Goal: Check status: Check status

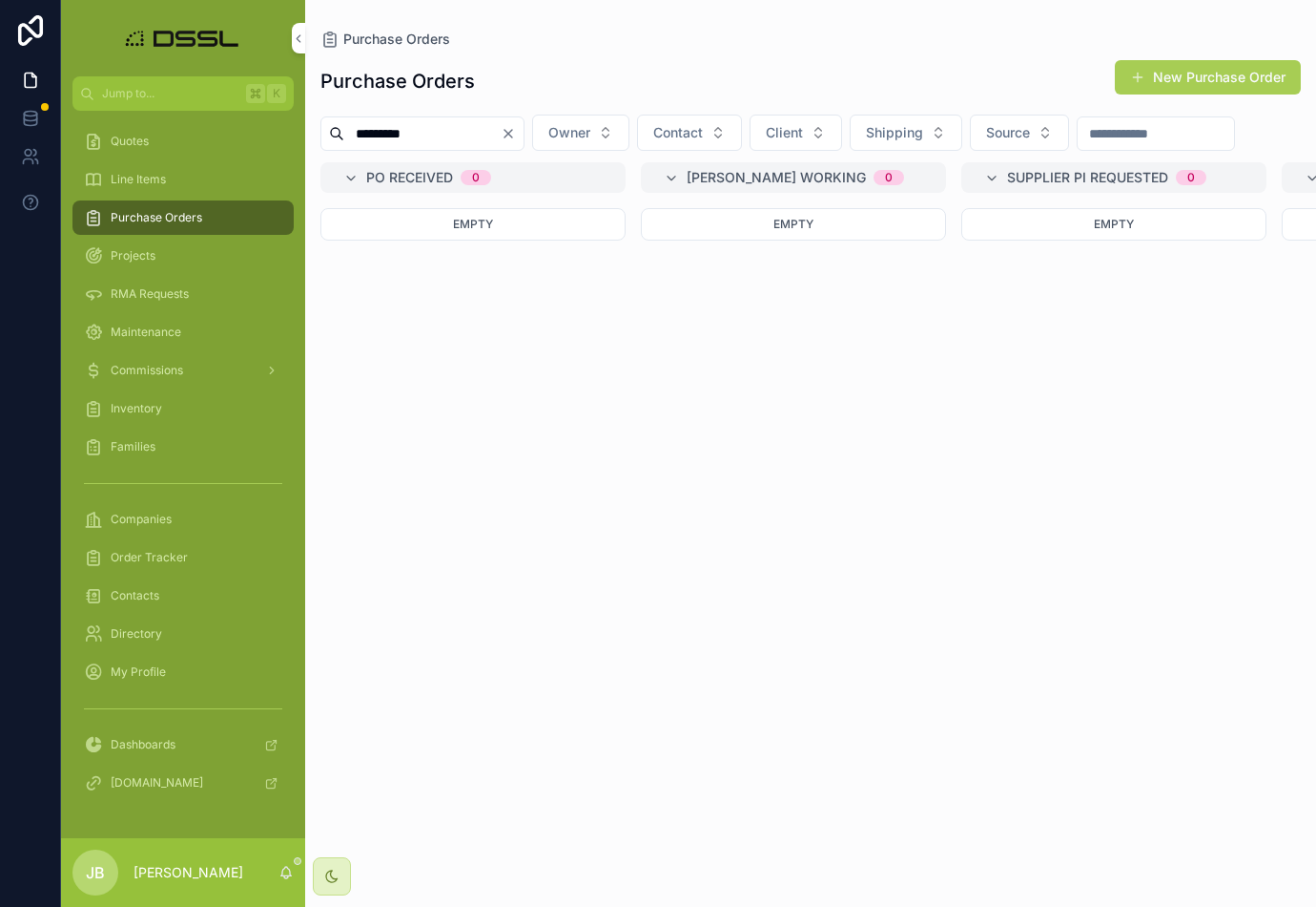
drag, startPoint x: 331, startPoint y: 134, endPoint x: 276, endPoint y: 134, distance: 55.0
click at [276, 134] on div "Jump to... K Quotes Line Items Purchase Orders Projects RMA Requests Maintenanc…" at bounding box center [688, 454] width 1255 height 907
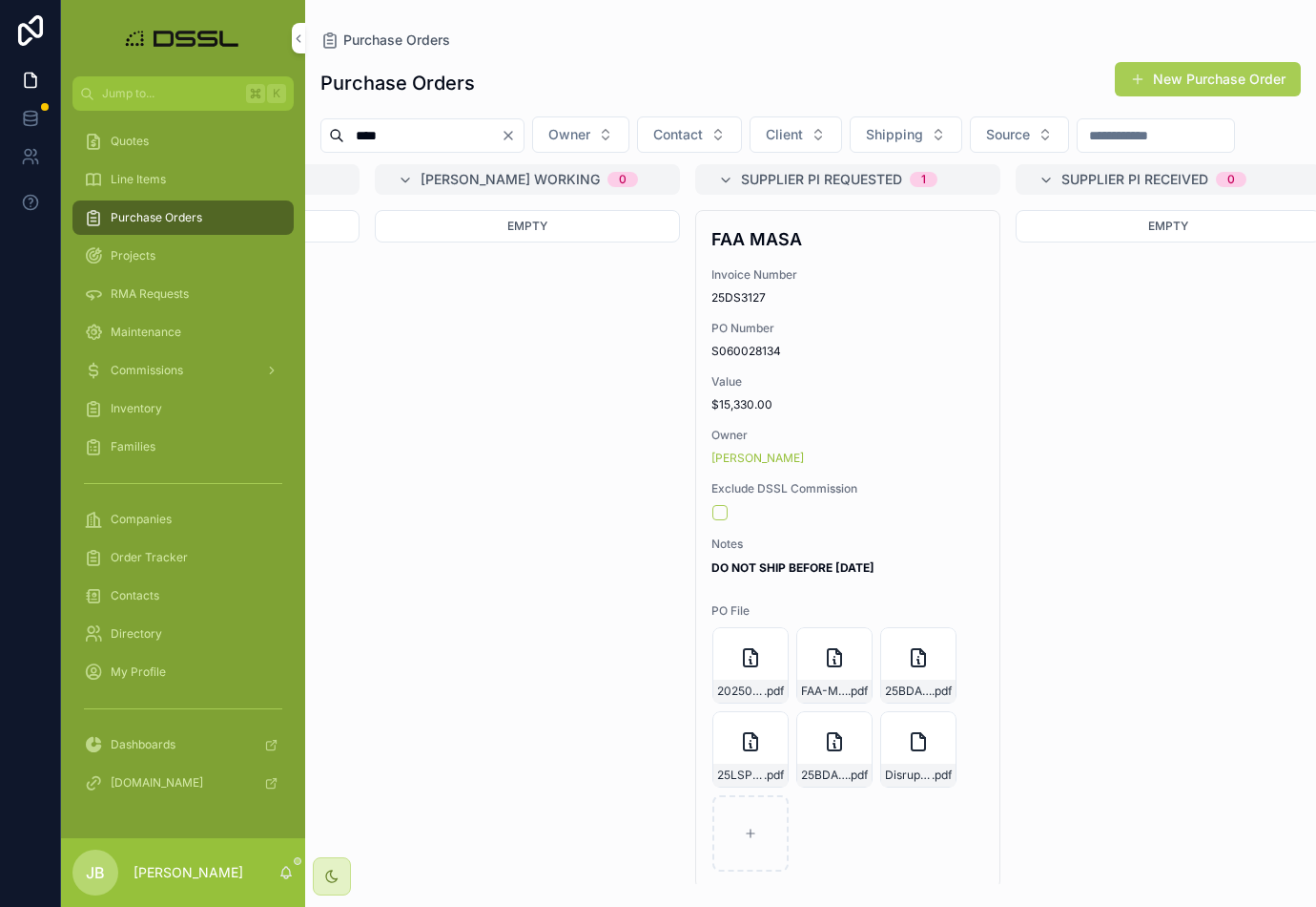
click at [0, 0] on span "Edit" at bounding box center [0, 0] width 0 height 0
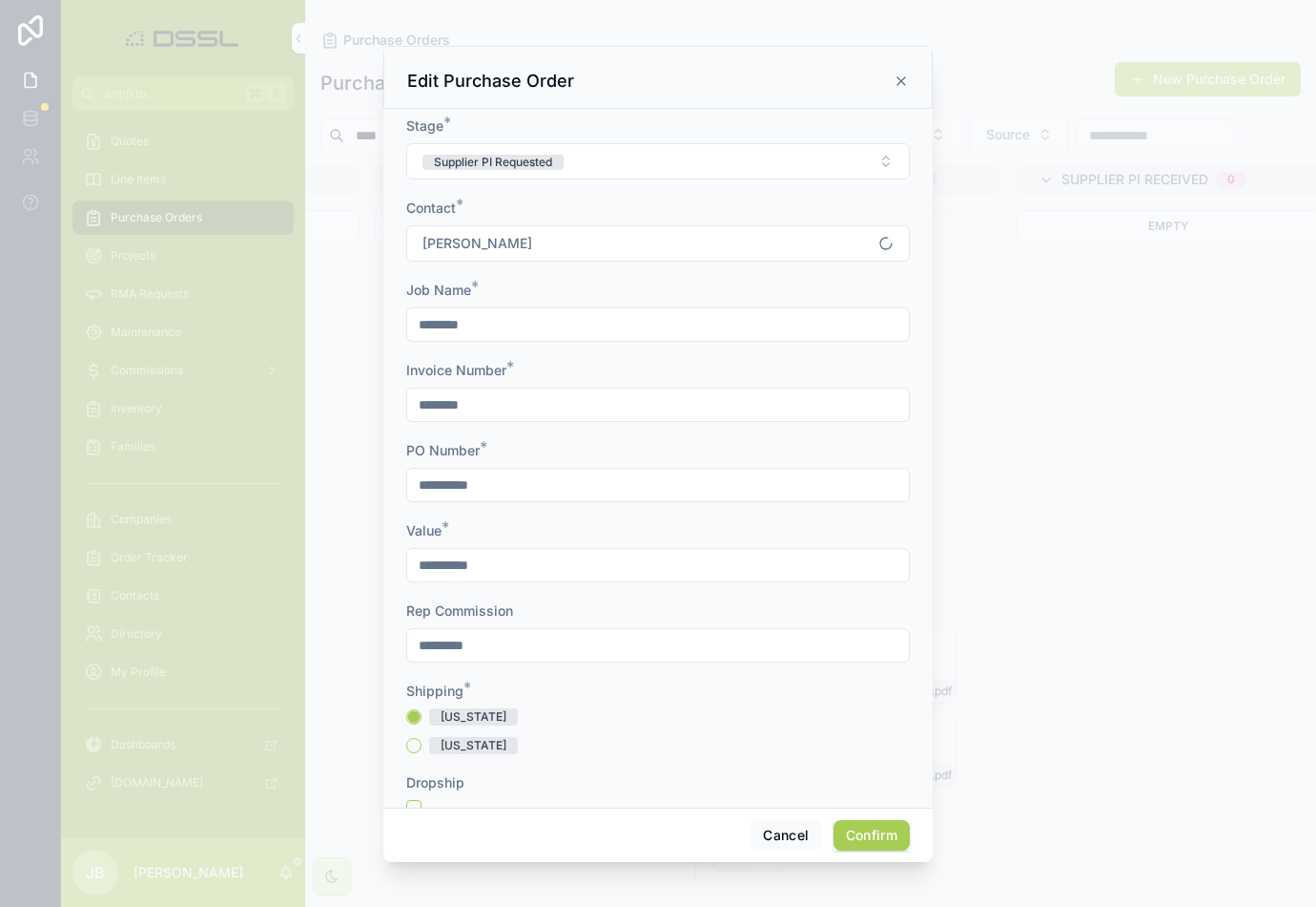
click at [703, 166] on button "Supplier PI Requested" at bounding box center [658, 160] width 504 height 36
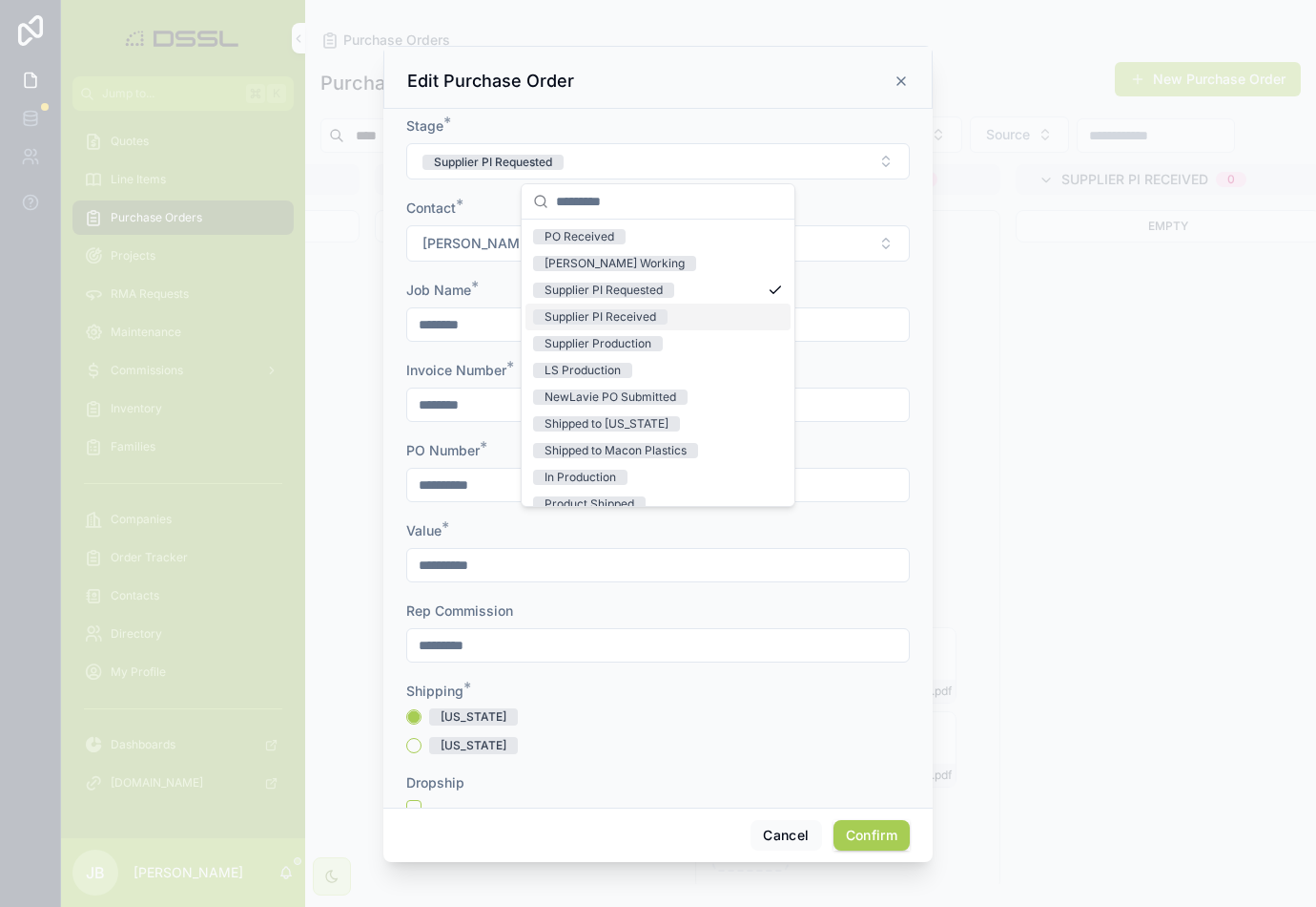
click at [599, 316] on div "Supplier PI Received" at bounding box center [601, 317] width 111 height 16
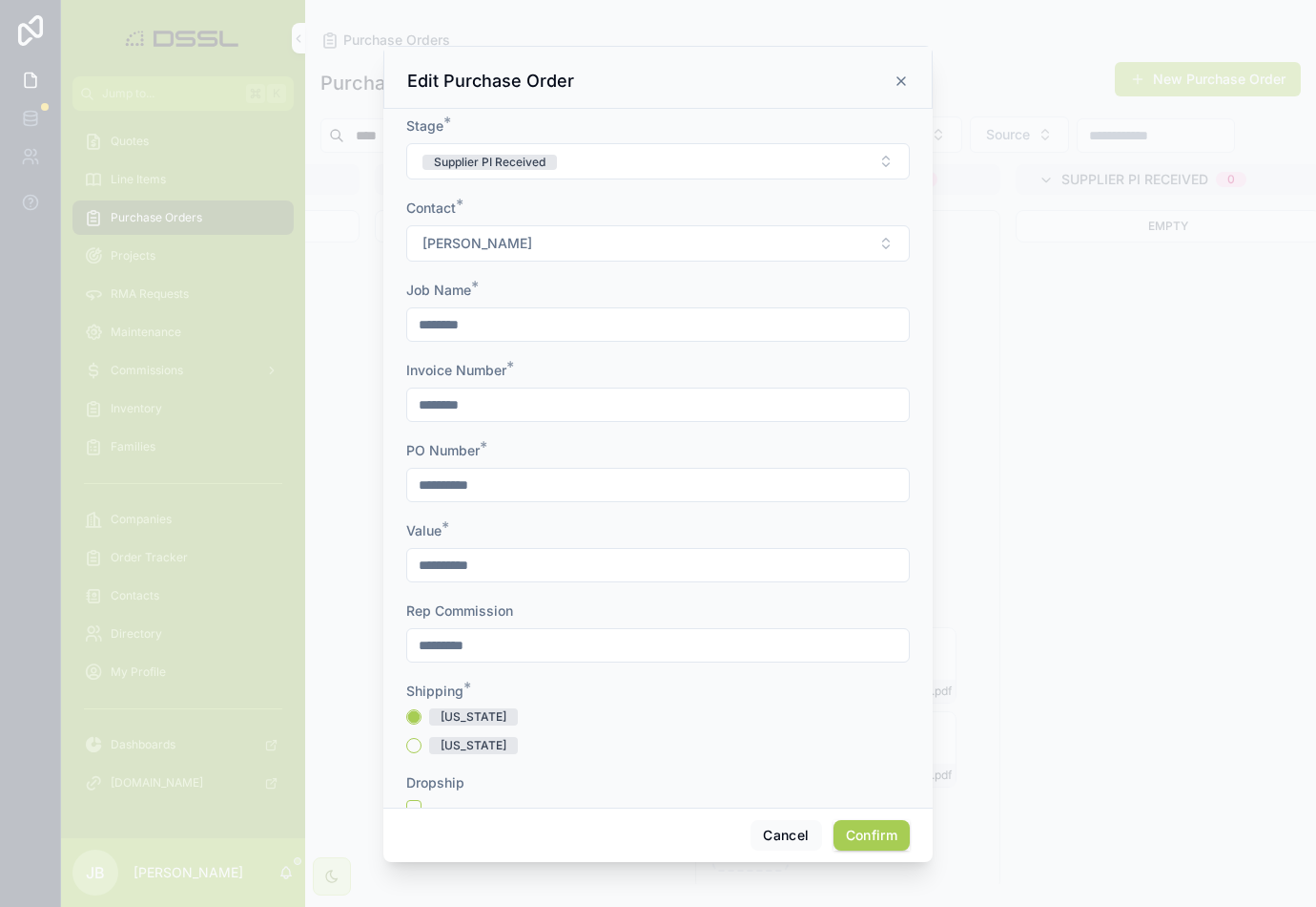
click at [865, 841] on button "Confirm" at bounding box center [871, 835] width 76 height 30
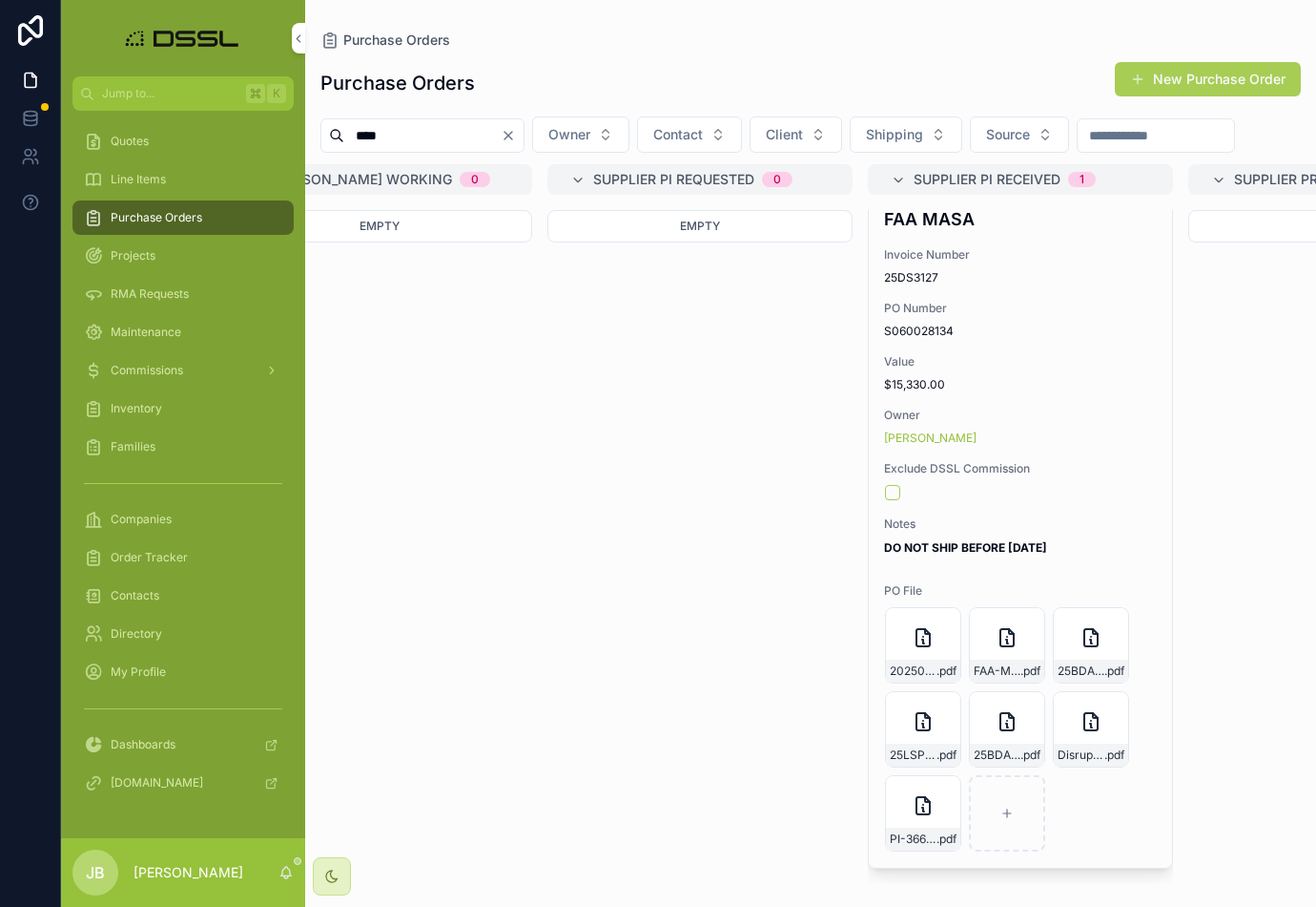
click at [417, 136] on input "****" at bounding box center [422, 135] width 156 height 26
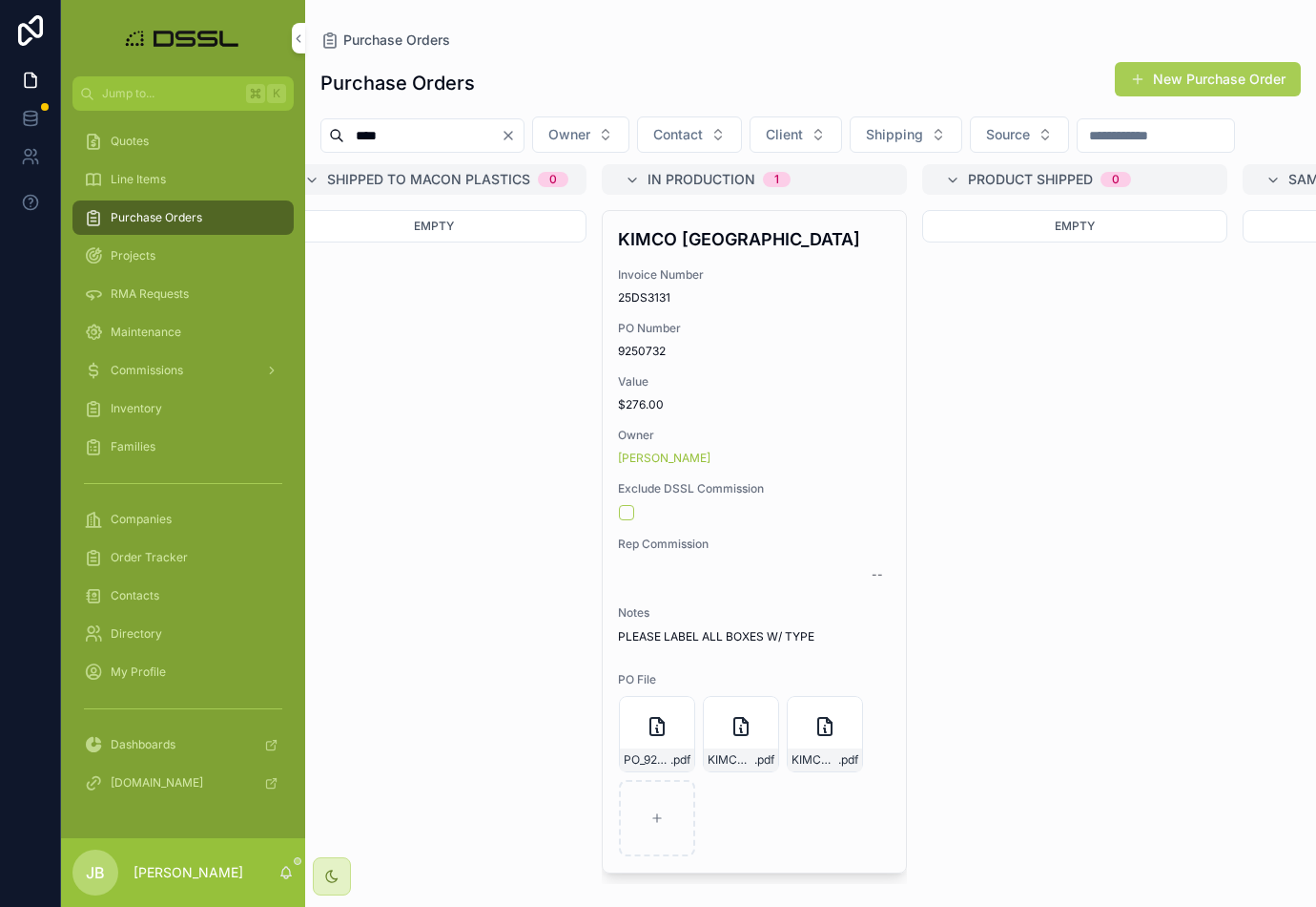
scroll to position [0, 2607]
type input "****"
click at [695, 252] on h4 "KIMCO [GEOGRAPHIC_DATA]" at bounding box center [751, 238] width 273 height 25
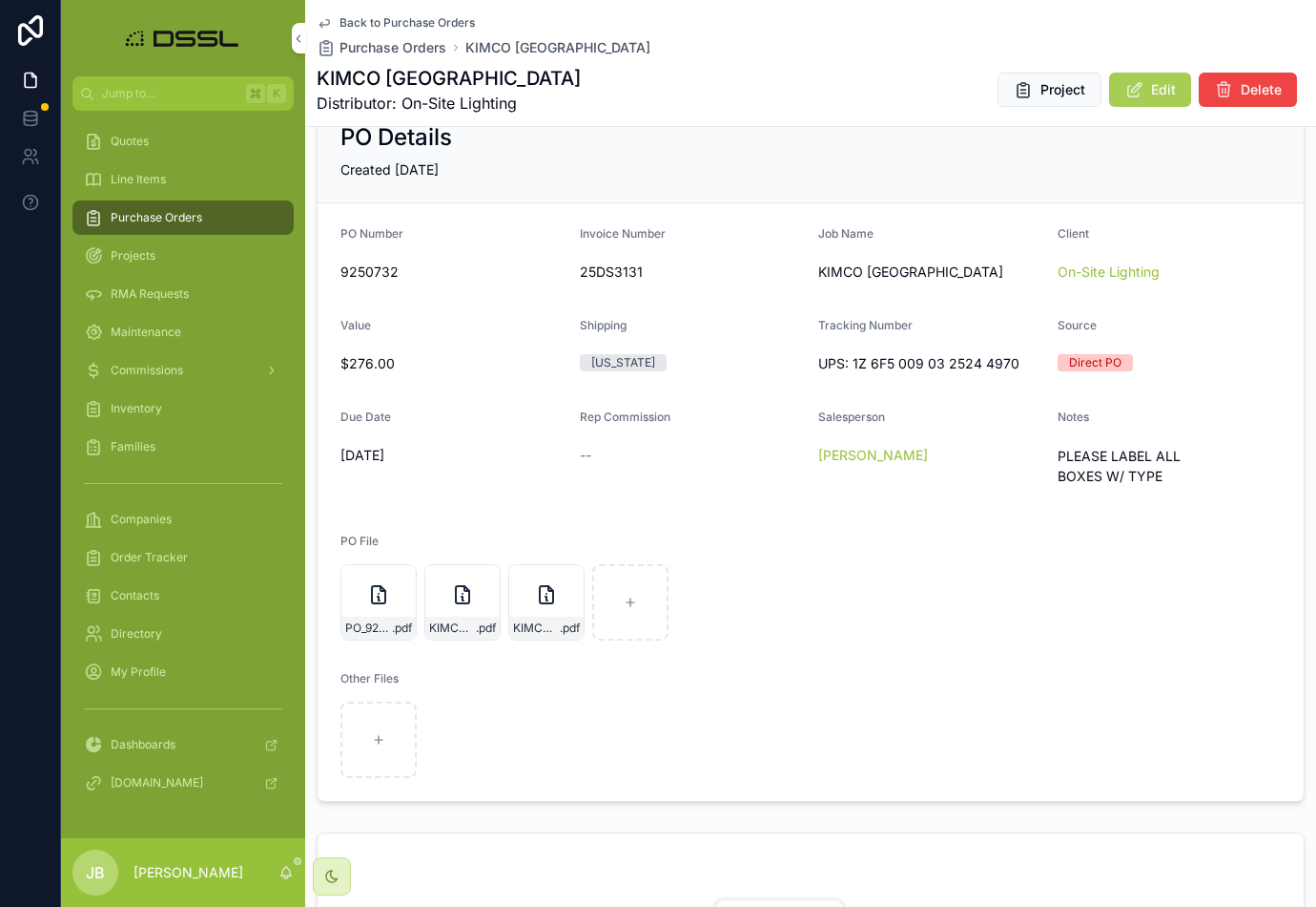
scroll to position [183, 0]
click at [404, 627] on span ".pdf" at bounding box center [402, 630] width 21 height 16
click at [388, 619] on span "PO_9250732_Disruptive-SSL" at bounding box center [368, 626] width 47 height 16
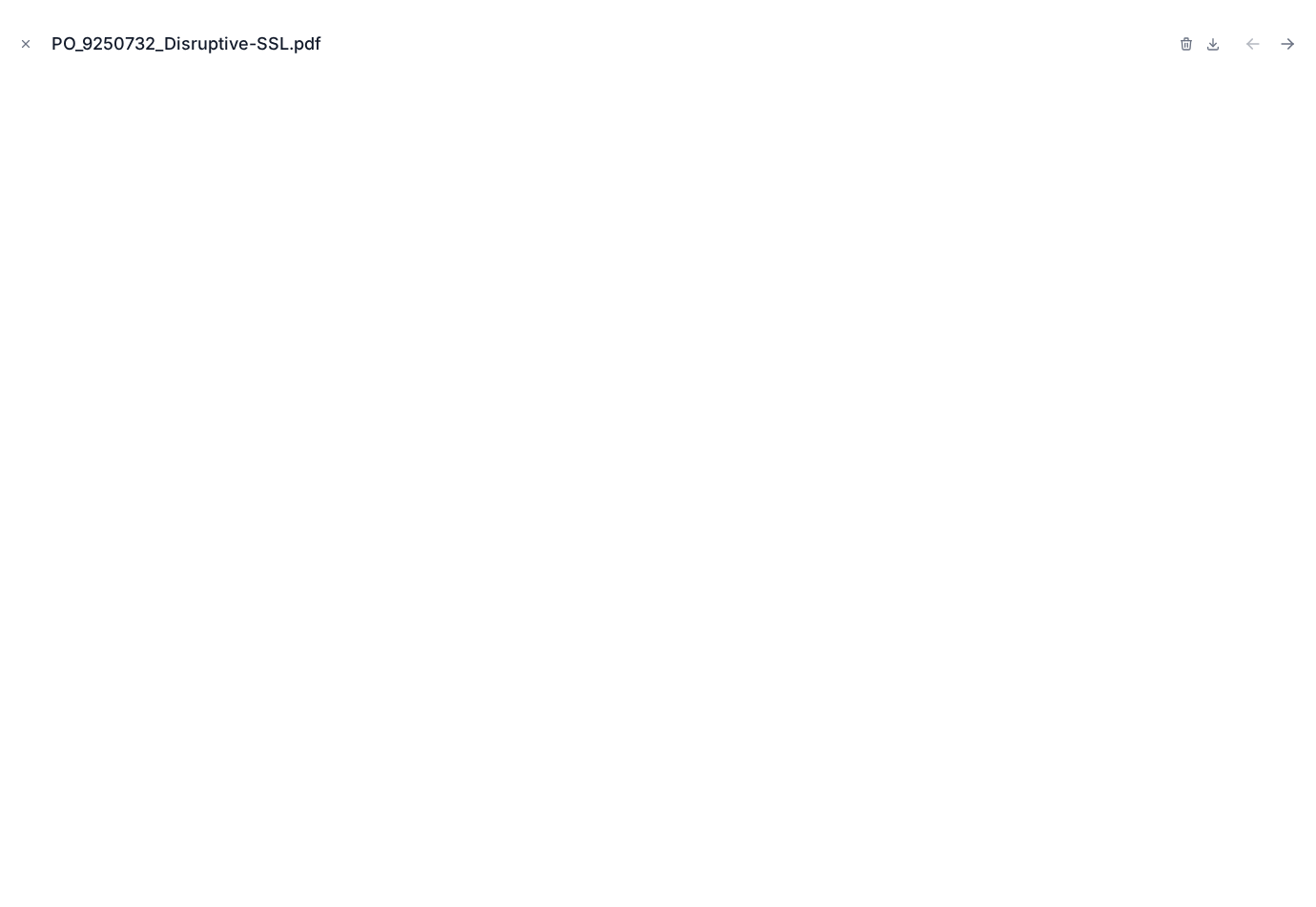
click at [21, 42] on button "Close modal" at bounding box center [25, 43] width 21 height 21
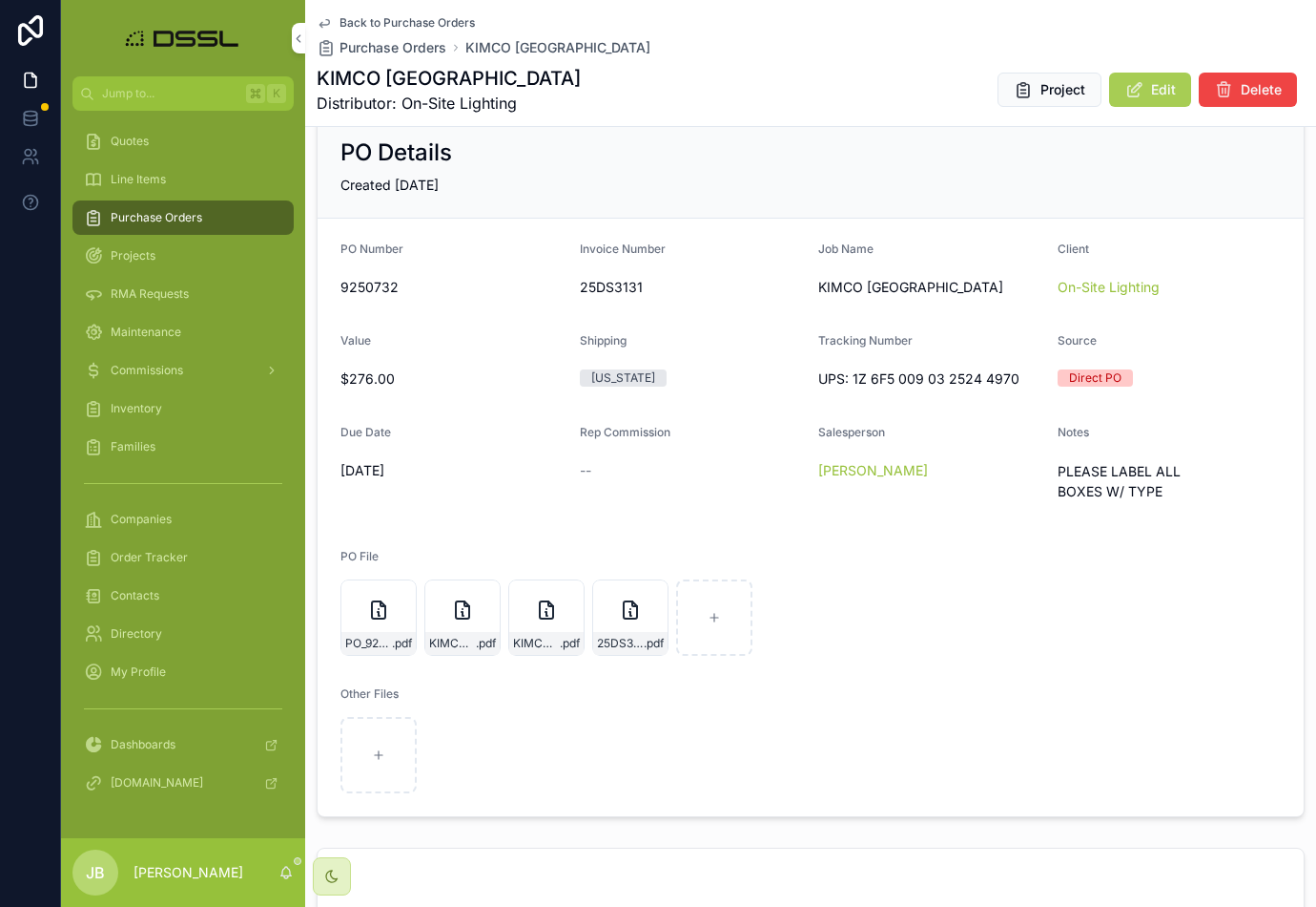
scroll to position [175, 0]
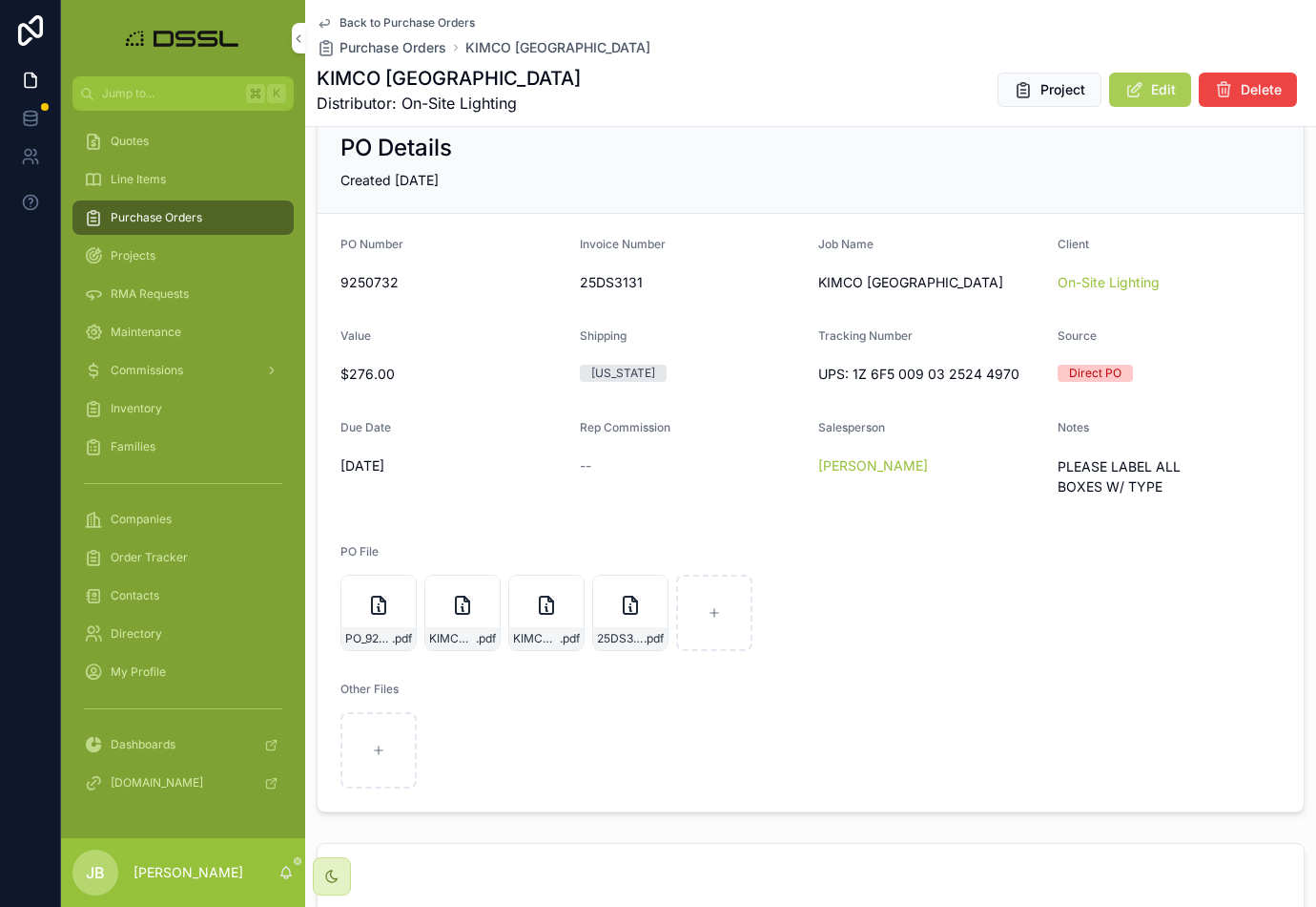
click at [1151, 97] on button "Edit" at bounding box center [1151, 89] width 82 height 34
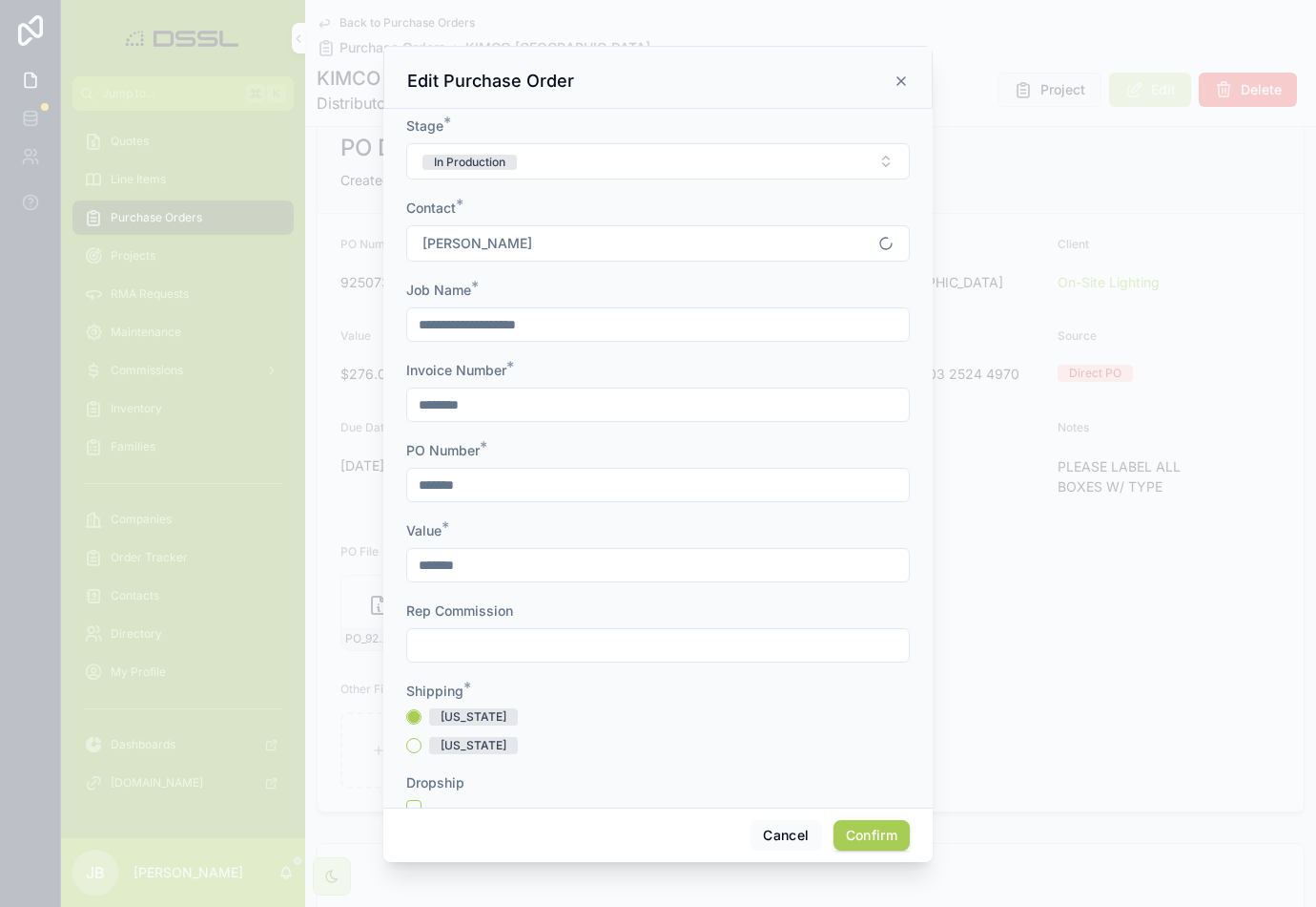
click at [570, 159] on button "In Production" at bounding box center [658, 160] width 504 height 36
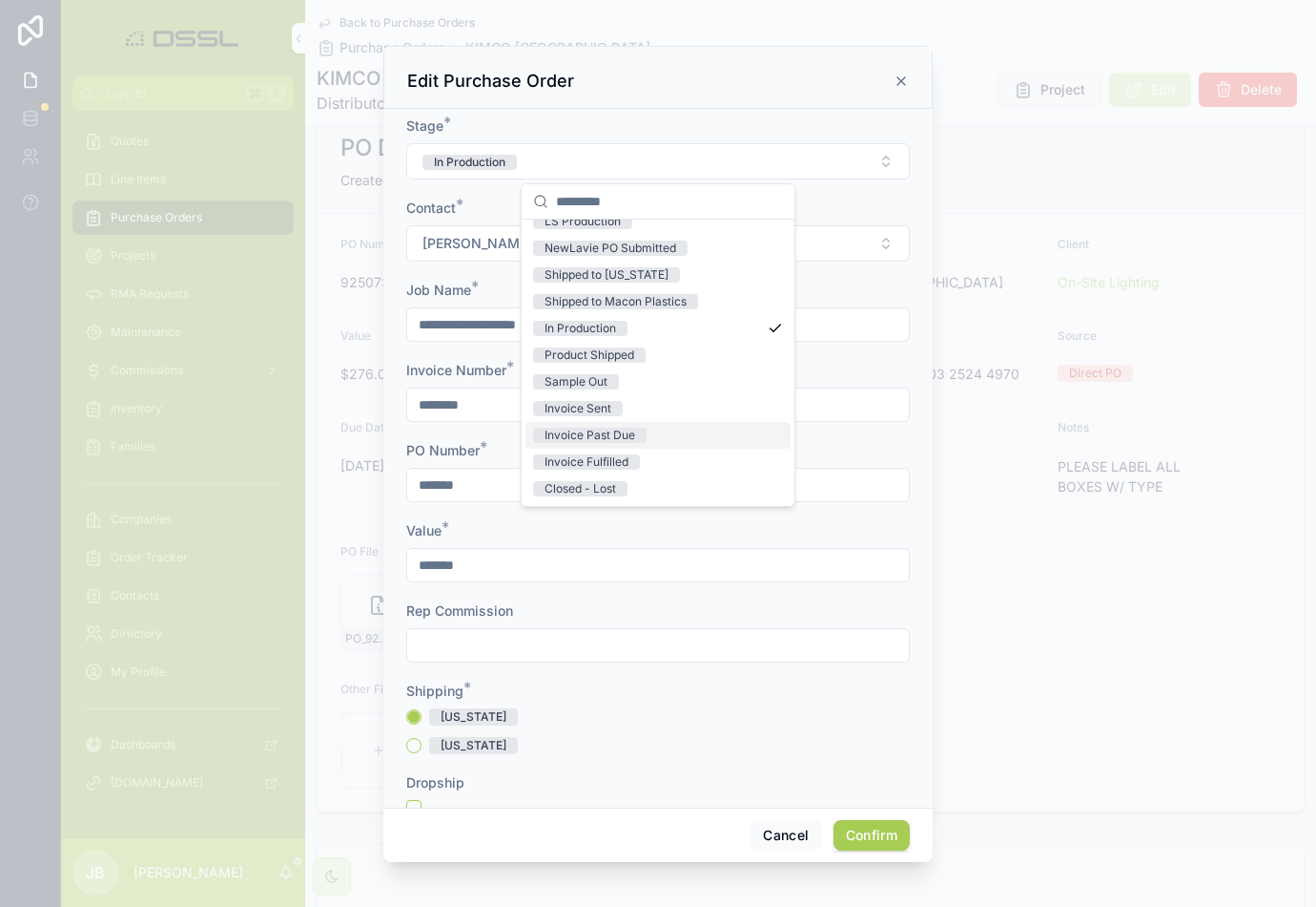
scroll to position [149, 0]
click at [580, 410] on div "Invoice Sent" at bounding box center [578, 409] width 66 height 16
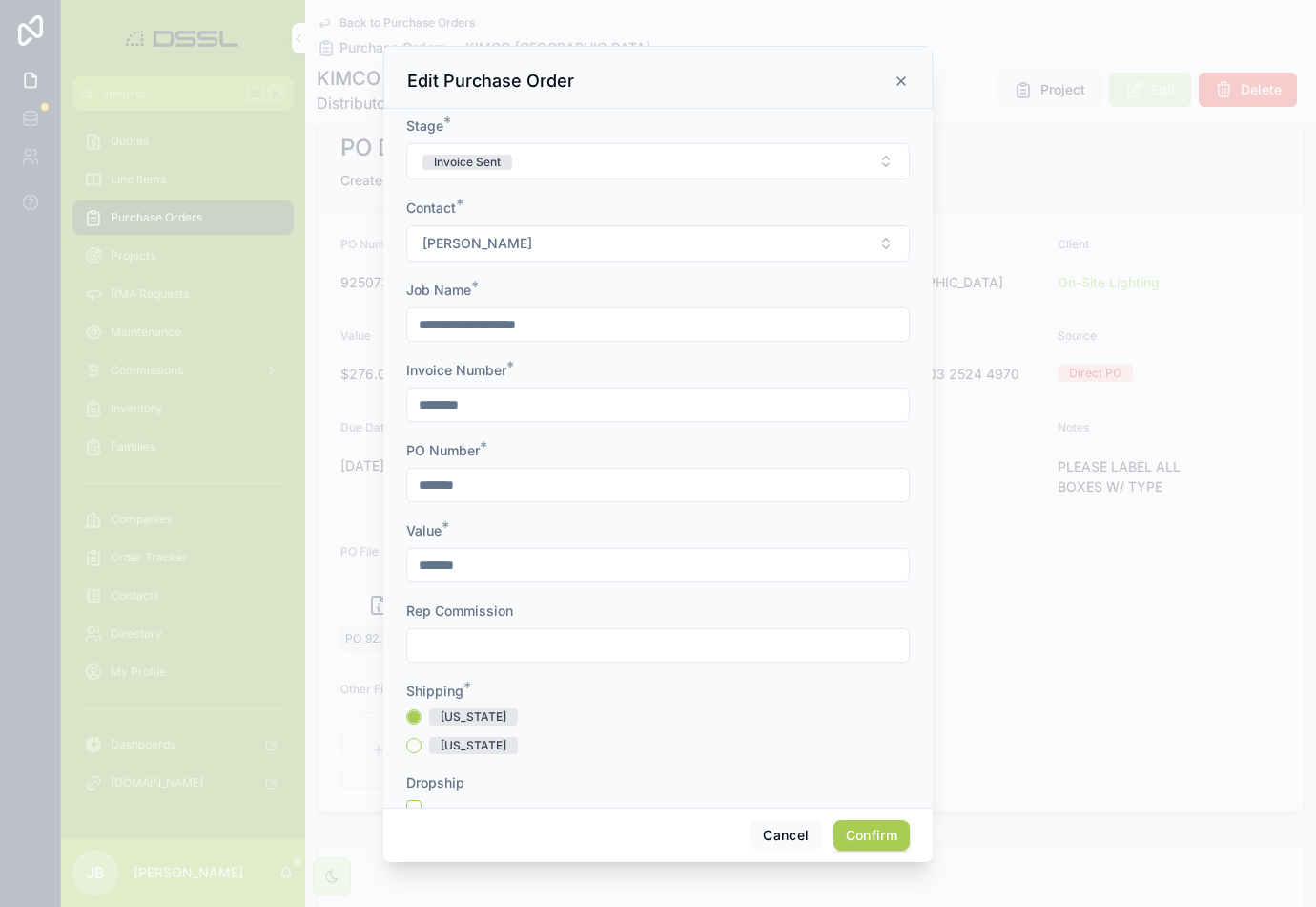
click at [875, 835] on button "Confirm" at bounding box center [871, 835] width 76 height 30
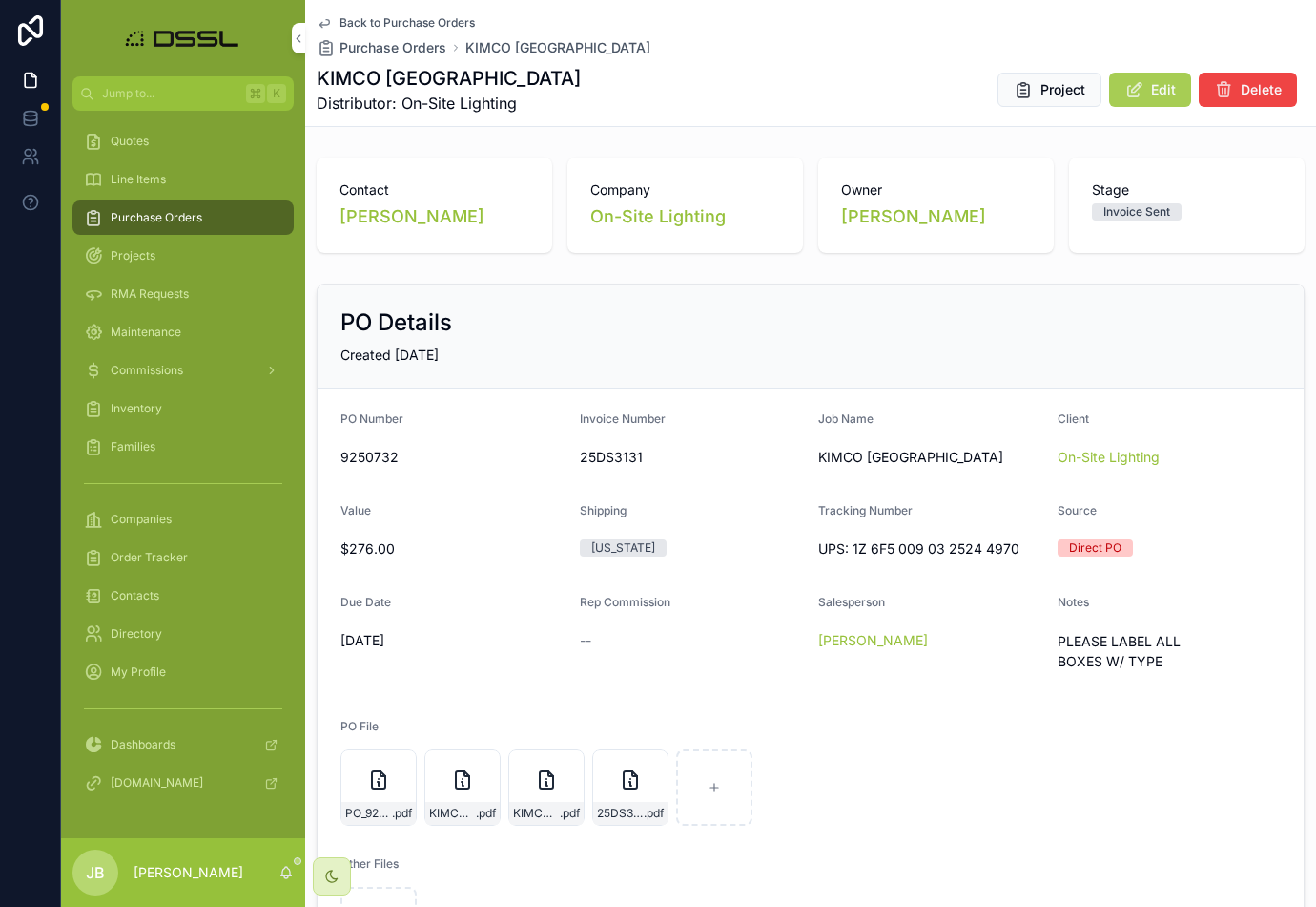
scroll to position [0, 0]
